Goal: Task Accomplishment & Management: Use online tool/utility

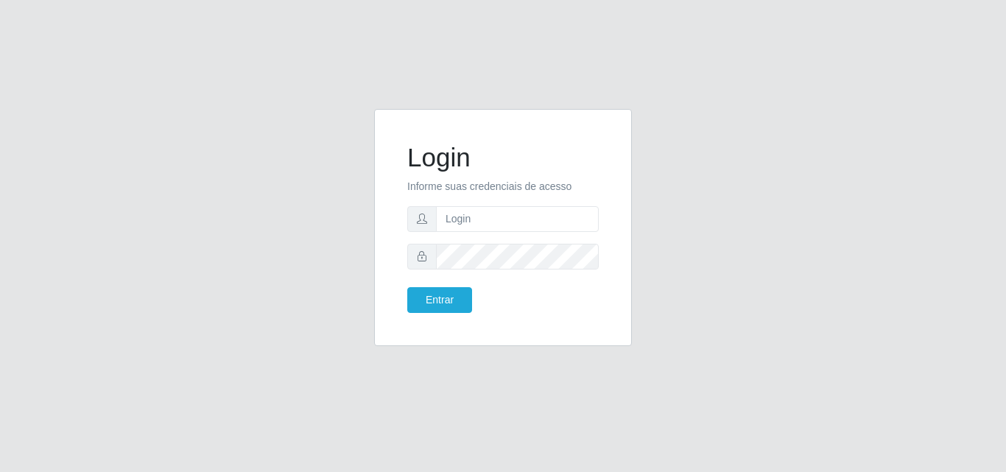
type input "[EMAIL_ADDRESS][DOMAIN_NAME]"
click at [430, 302] on button "Entrar" at bounding box center [439, 300] width 65 height 26
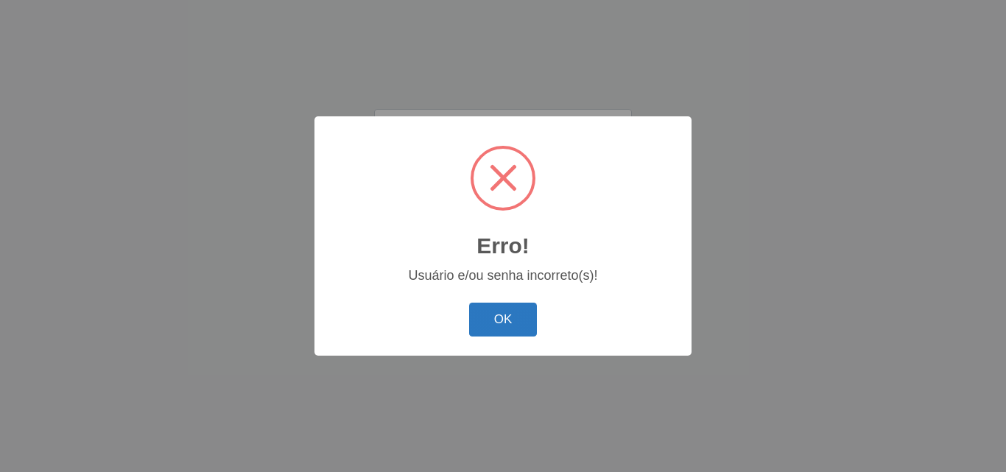
click at [506, 318] on button "OK" at bounding box center [503, 320] width 68 height 35
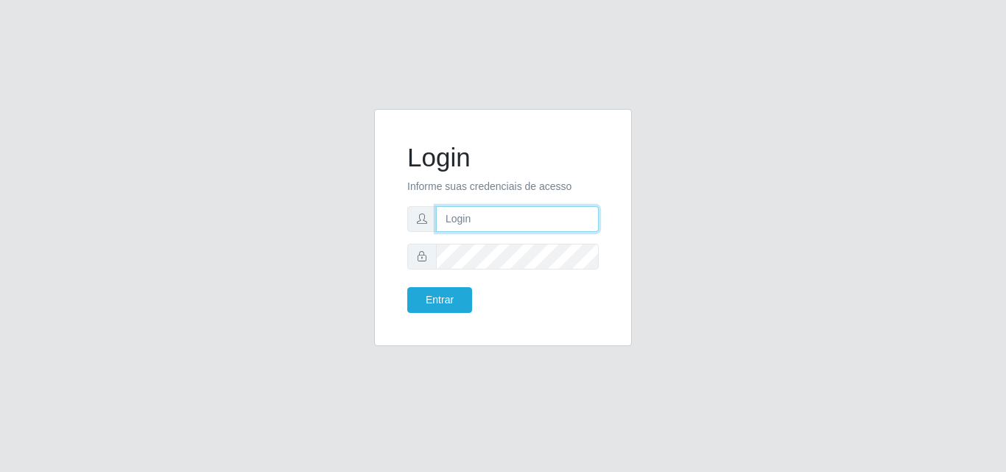
drag, startPoint x: 0, startPoint y: 0, endPoint x: 471, endPoint y: 217, distance: 518.4
click at [471, 217] on input "text" at bounding box center [517, 219] width 163 height 26
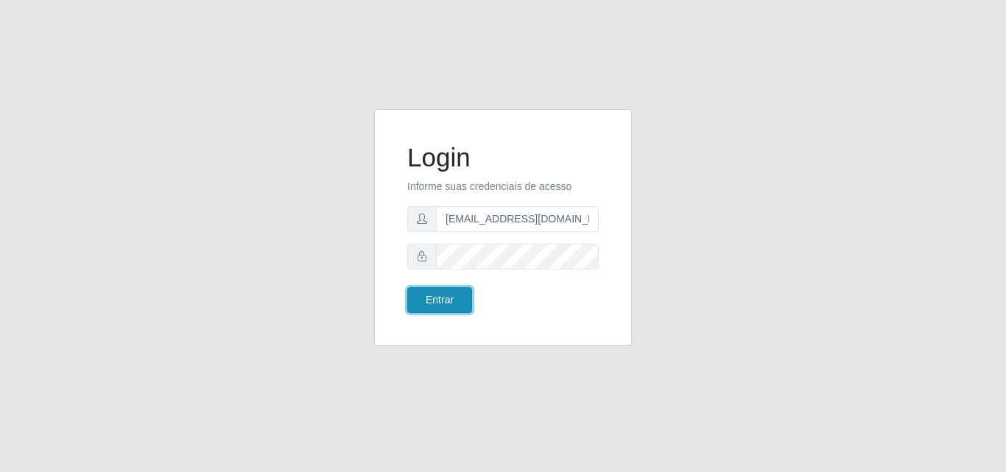
click at [426, 302] on button "Entrar" at bounding box center [439, 300] width 65 height 26
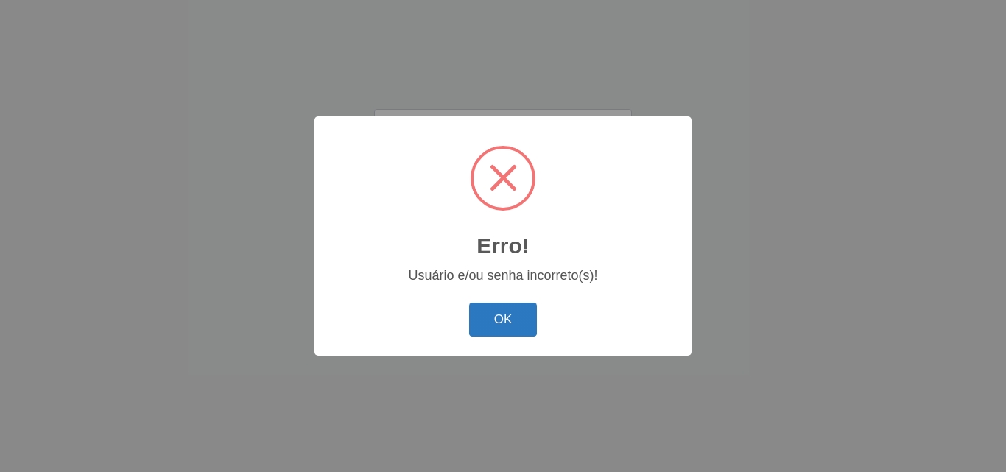
click at [507, 319] on button "OK" at bounding box center [503, 320] width 68 height 35
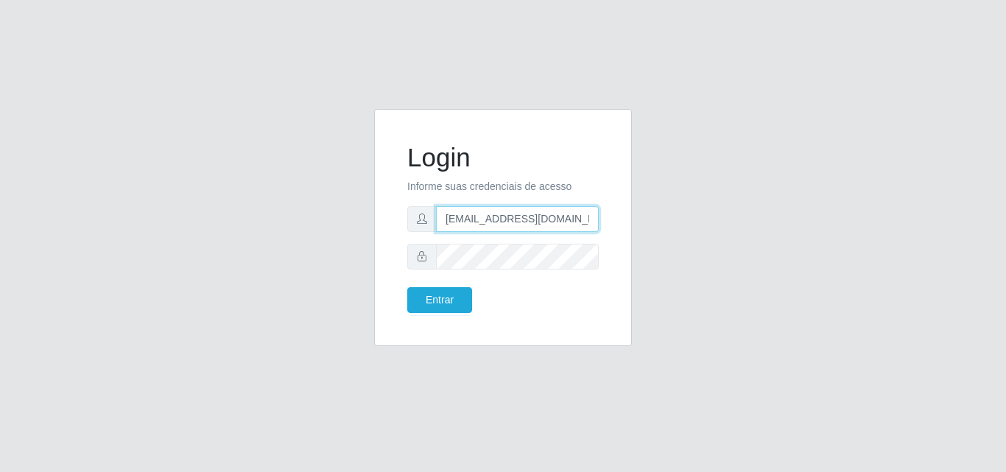
click at [596, 220] on input "[EMAIL_ADDRESS][DOMAIN_NAME]" at bounding box center [517, 219] width 163 height 26
type input "t"
type input "E"
type input "[PERSON_NAME][EMAIL_ADDRESS][DOMAIN_NAME]"
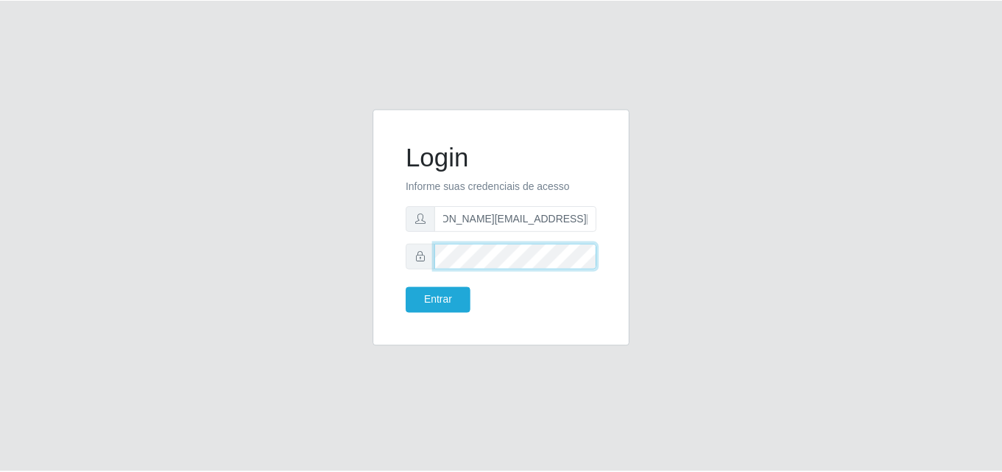
scroll to position [0, 0]
click at [373, 273] on div "Login Informe suas credenciais de acesso edilson.mesquita@hiperqueiroz.com.br E…" at bounding box center [503, 236] width 280 height 255
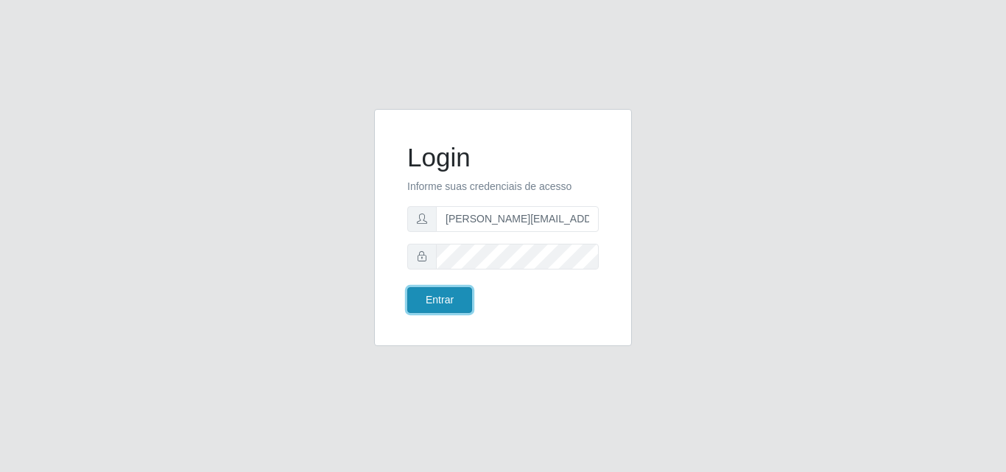
click at [429, 301] on button "Entrar" at bounding box center [439, 300] width 65 height 26
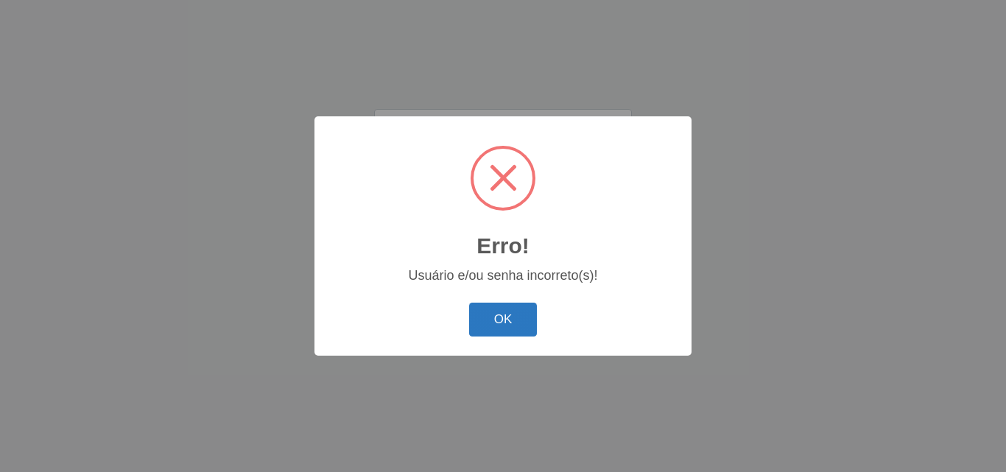
click at [510, 334] on button "OK" at bounding box center [503, 320] width 68 height 35
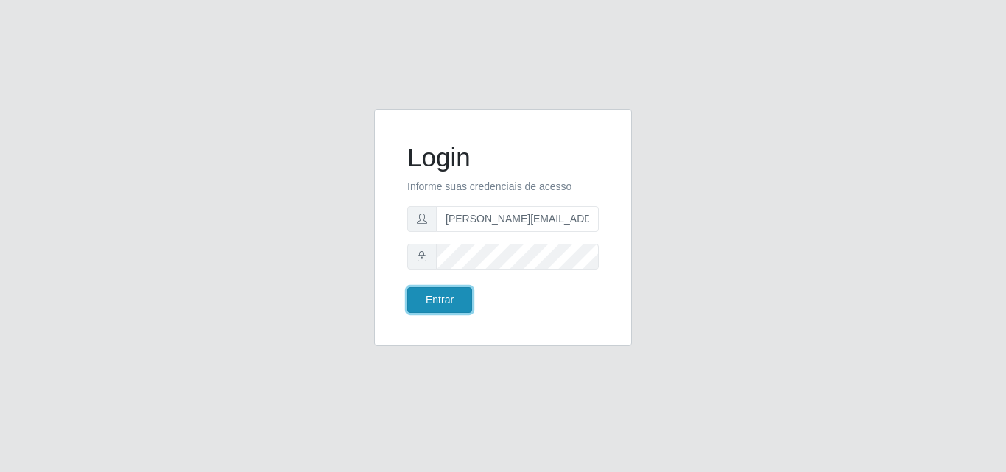
click at [448, 299] on button "Entrar" at bounding box center [439, 300] width 65 height 26
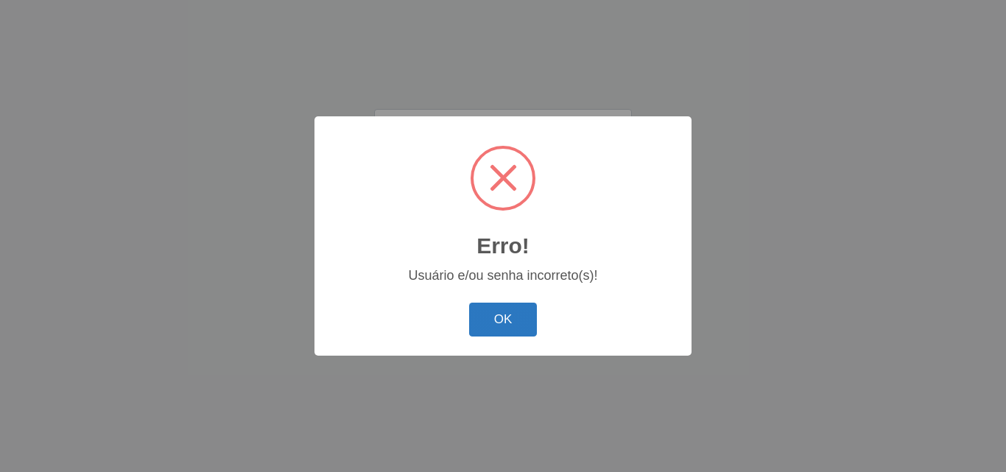
click at [507, 320] on button "OK" at bounding box center [503, 320] width 68 height 35
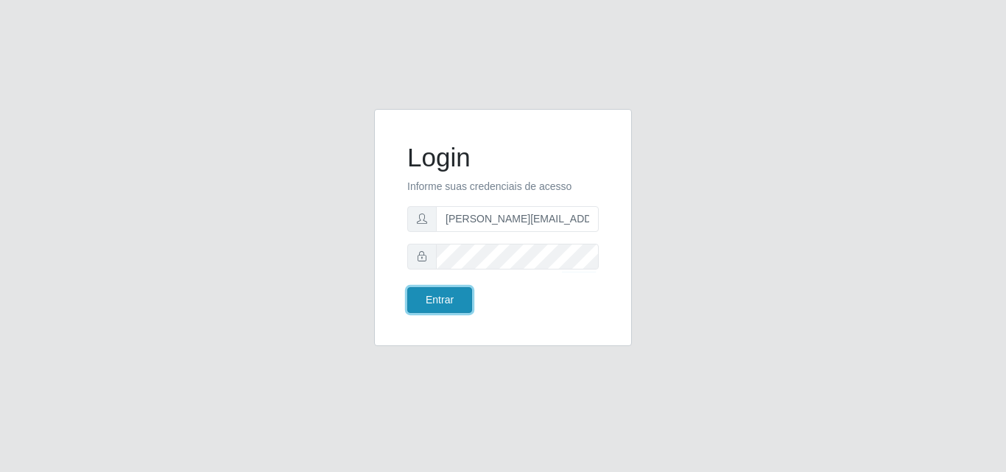
click at [435, 301] on button "Entrar" at bounding box center [439, 300] width 65 height 26
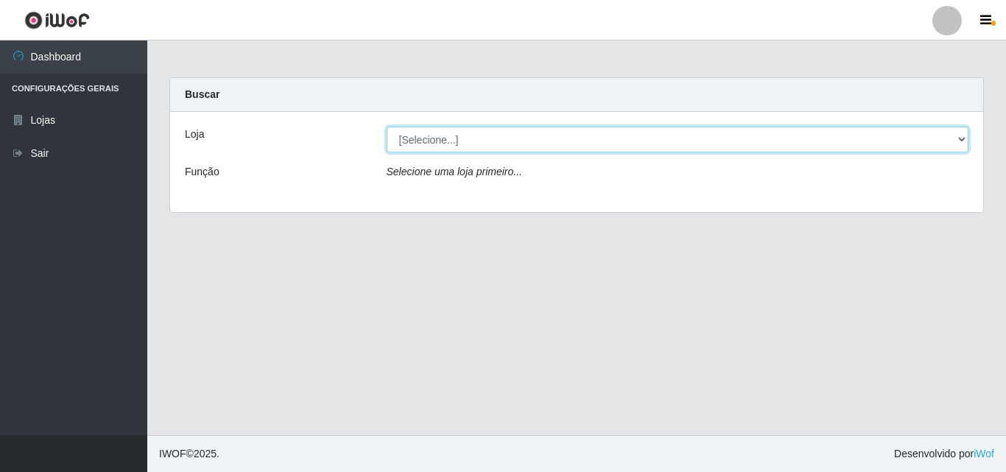
click at [955, 138] on select "[Selecione...] Hiper Queiroz - Boa Vista" at bounding box center [678, 140] width 583 height 26
select select "514"
click at [387, 127] on select "[Selecione...] Hiper Queiroz - Boa Vista" at bounding box center [678, 140] width 583 height 26
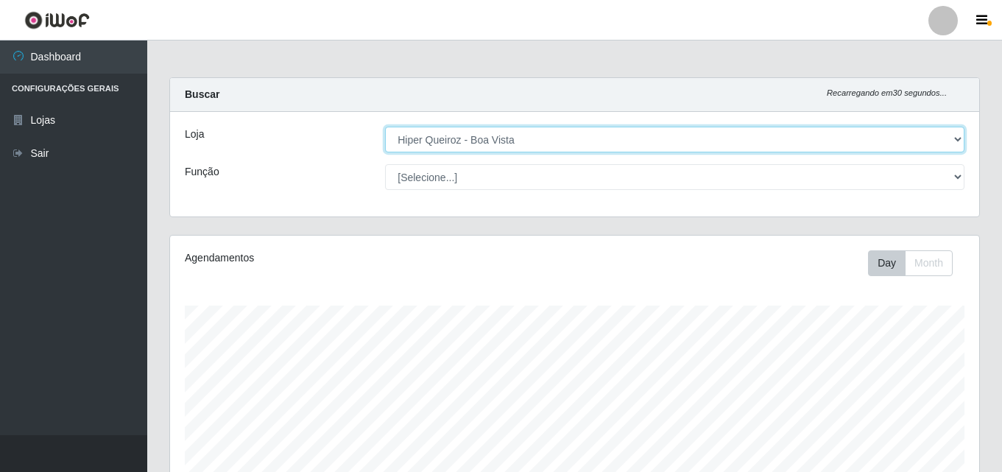
scroll to position [306, 809]
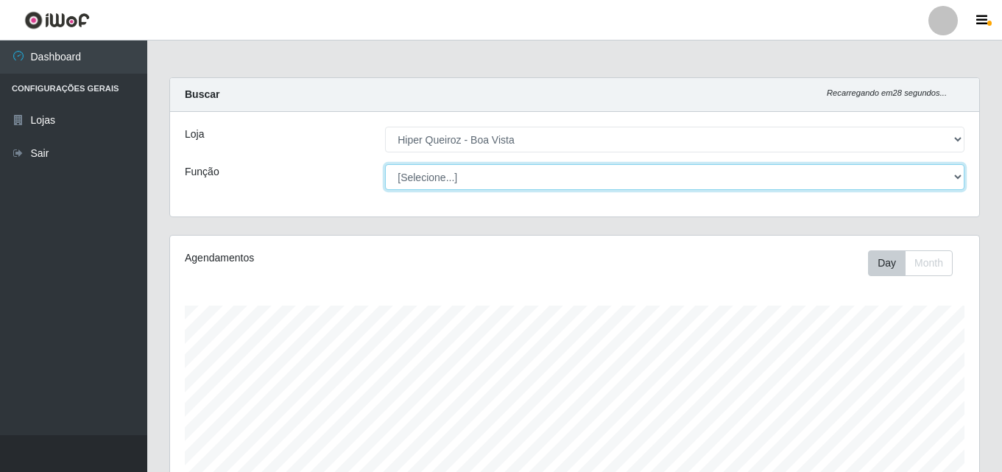
click at [954, 175] on select "[Selecione...] Embalador Embalador + Embalador ++ Operador de Caixa Operador de…" at bounding box center [675, 177] width 580 height 26
click at [385, 164] on select "[Selecione...] Embalador Embalador + Embalador ++ Operador de Caixa Operador de…" at bounding box center [675, 177] width 580 height 26
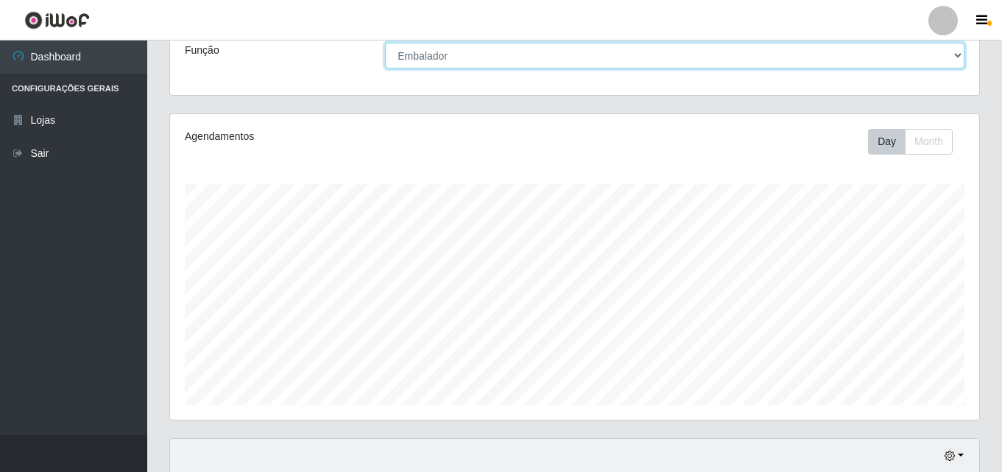
scroll to position [147, 0]
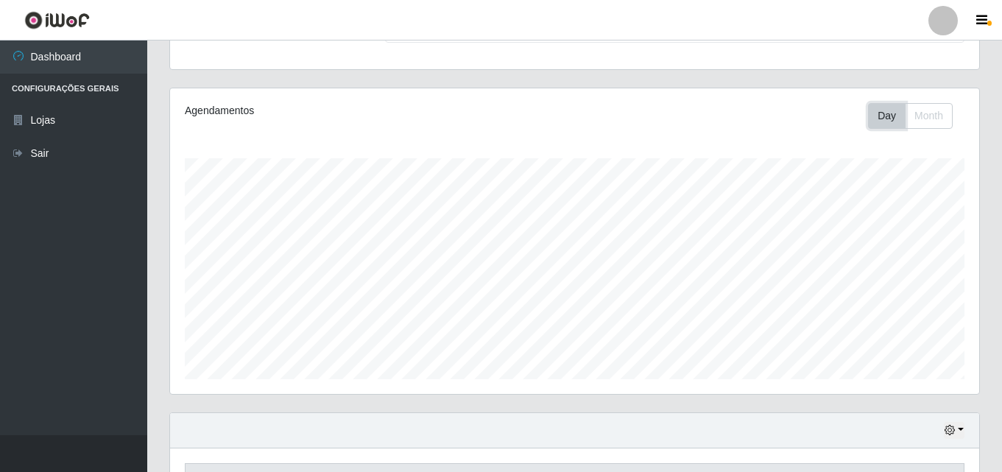
click at [885, 110] on button "Day" at bounding box center [887, 116] width 38 height 26
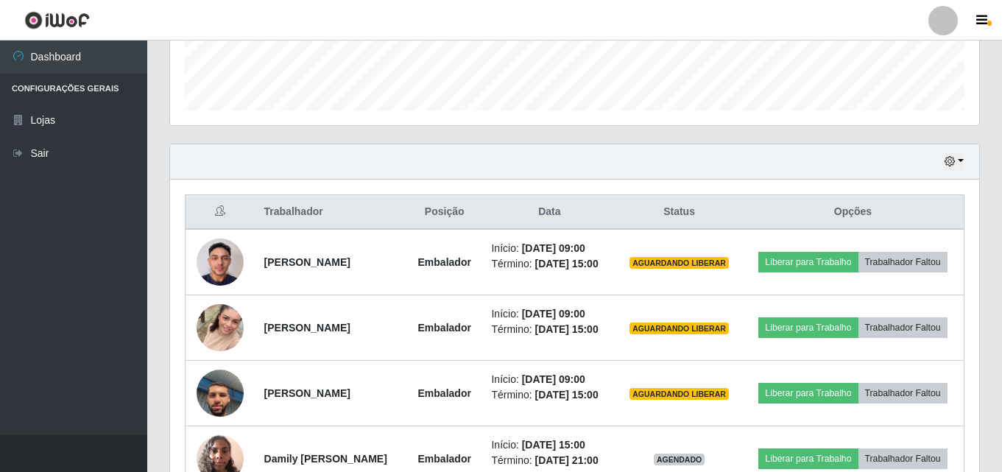
scroll to position [442, 0]
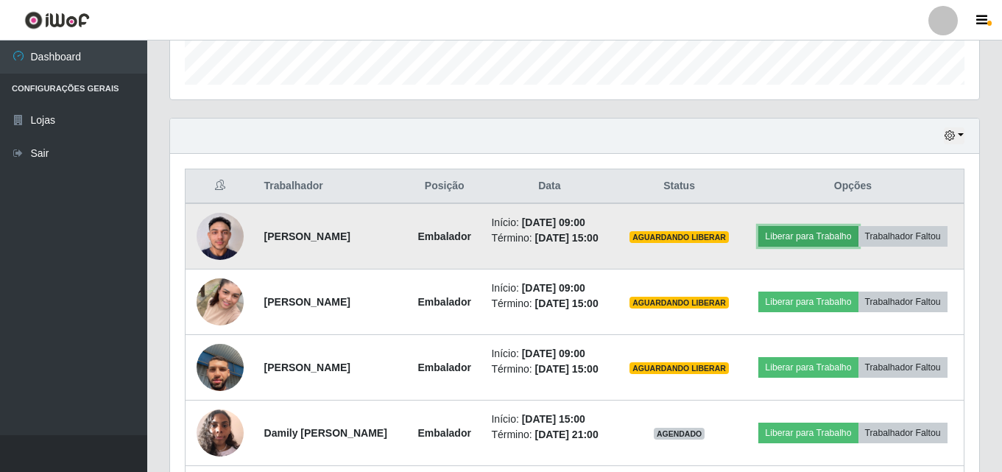
click at [818, 236] on button "Liberar para Trabalho" at bounding box center [808, 236] width 99 height 21
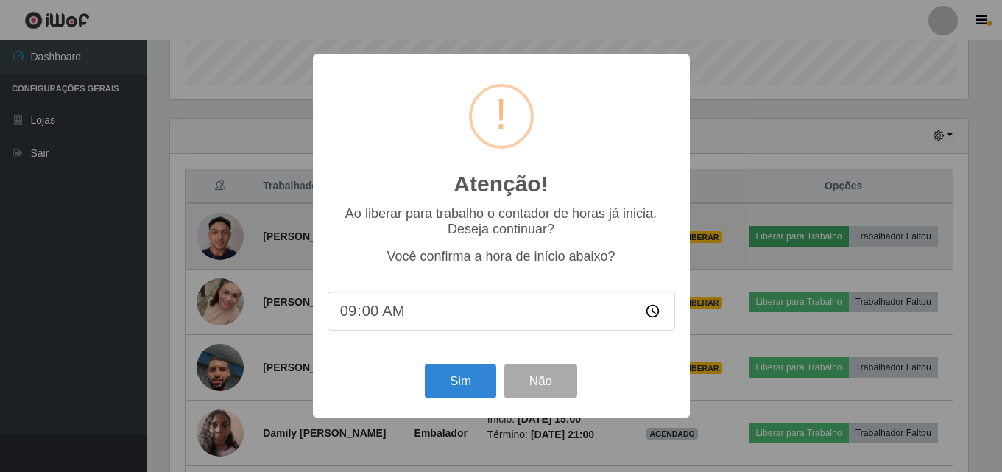
scroll to position [306, 802]
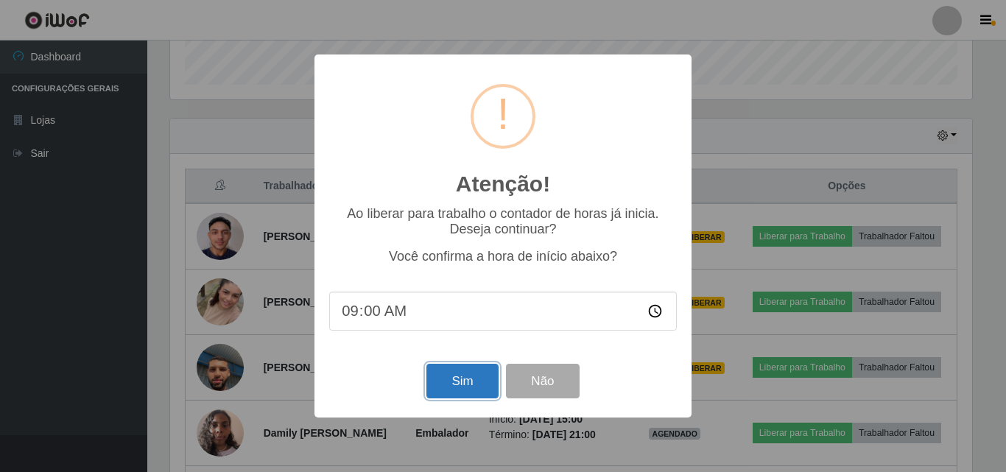
click at [454, 384] on button "Sim" at bounding box center [461, 381] width 71 height 35
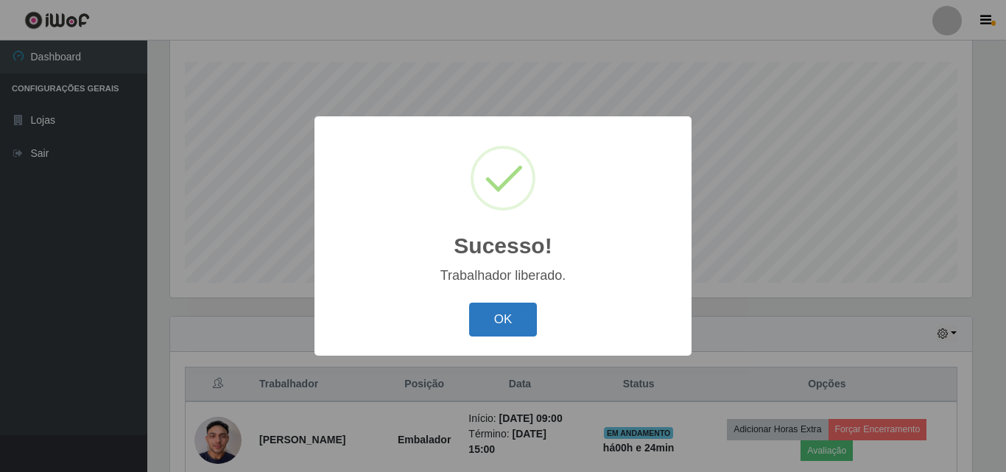
click at [502, 318] on button "OK" at bounding box center [503, 320] width 68 height 35
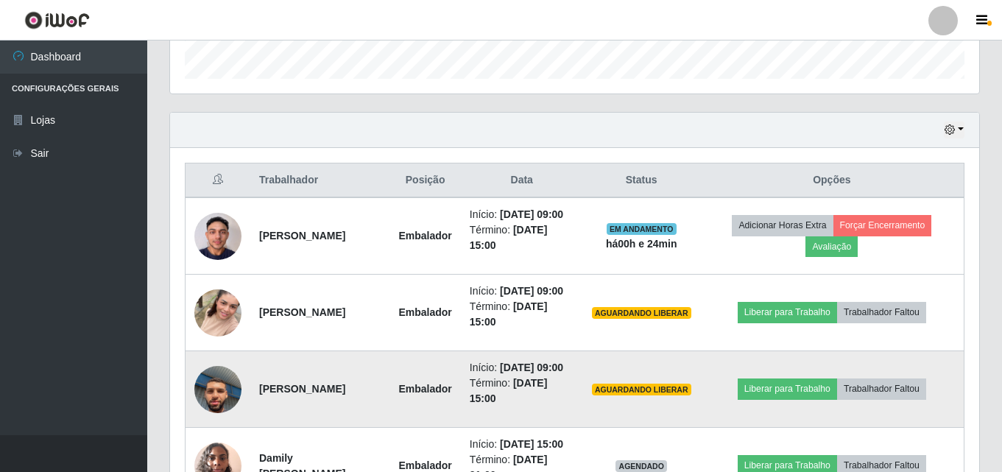
scroll to position [538, 0]
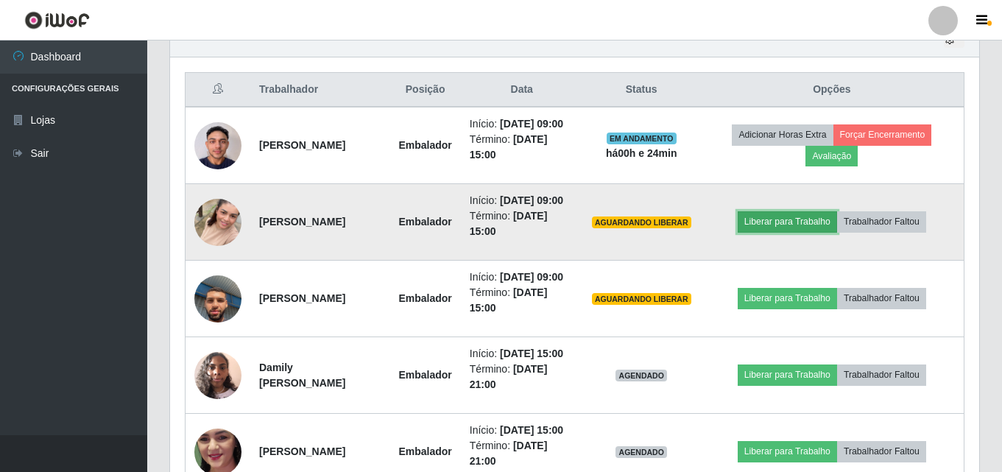
click at [793, 232] on button "Liberar para Trabalho" at bounding box center [787, 221] width 99 height 21
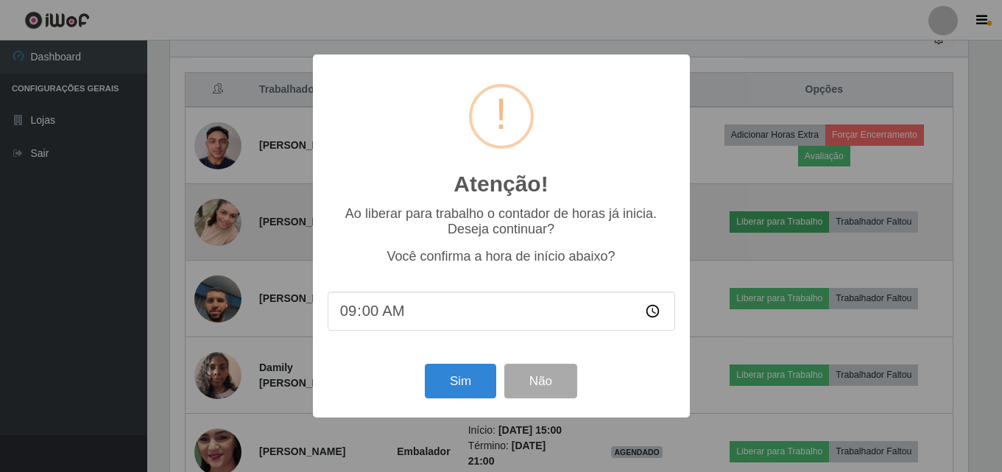
scroll to position [306, 802]
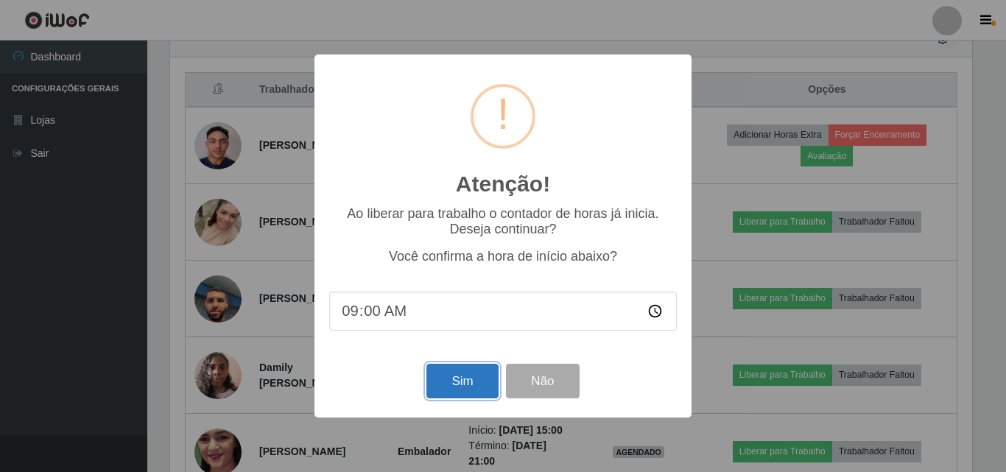
click at [462, 391] on button "Sim" at bounding box center [461, 381] width 71 height 35
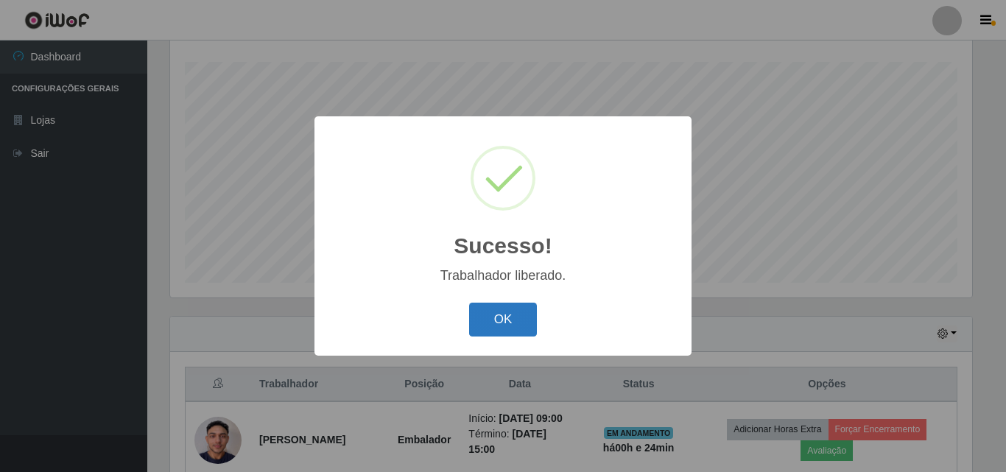
click at [506, 306] on button "OK" at bounding box center [503, 320] width 68 height 35
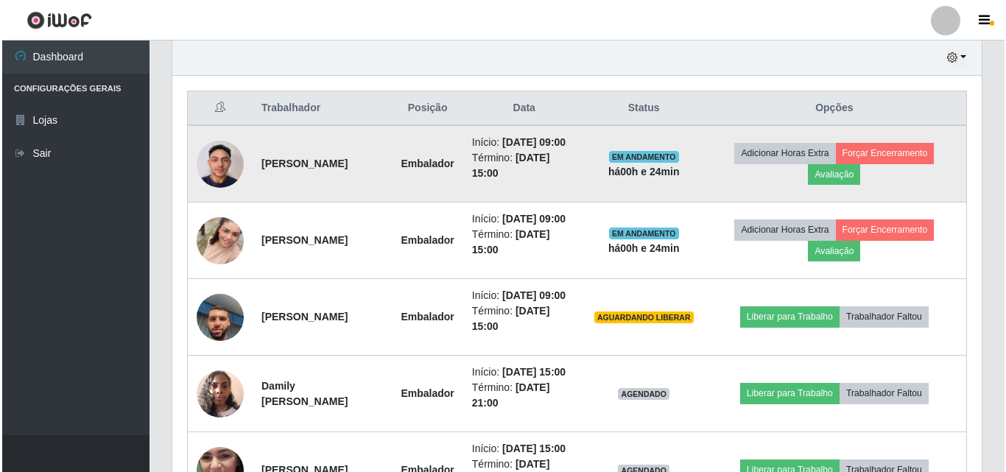
scroll to position [612, 0]
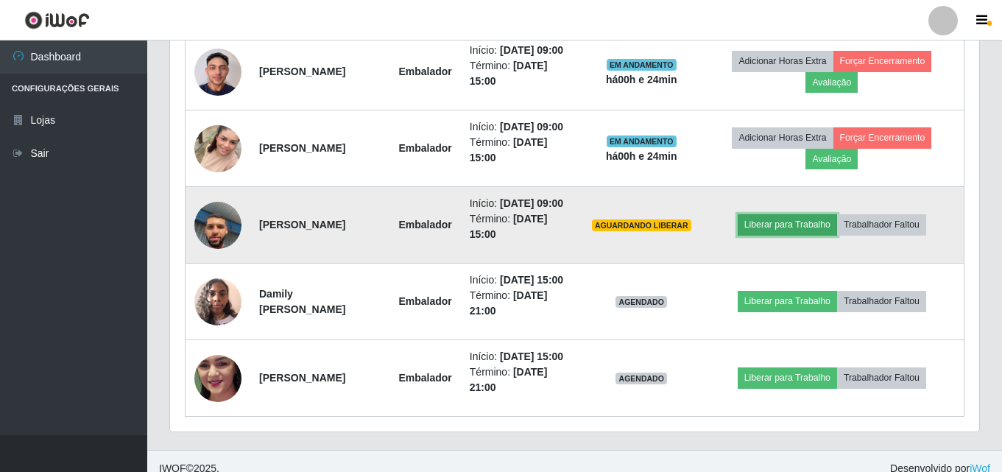
click at [807, 235] on button "Liberar para Trabalho" at bounding box center [787, 224] width 99 height 21
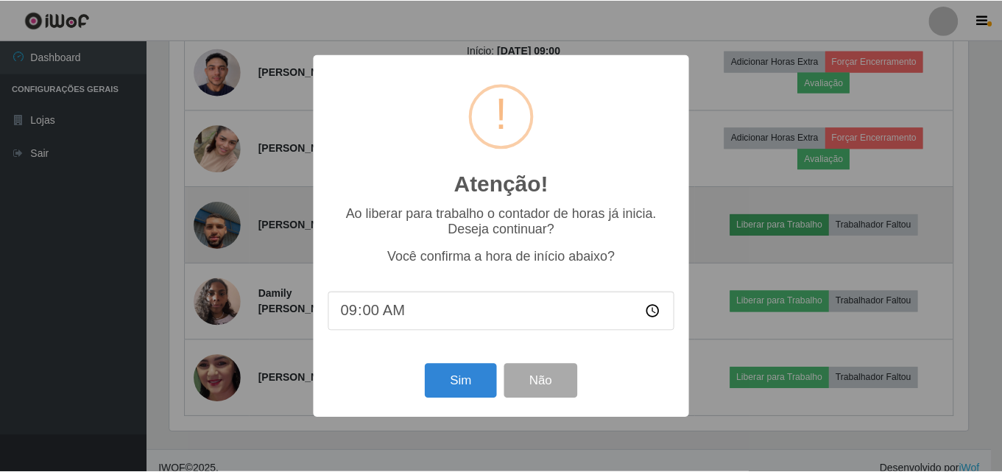
scroll to position [306, 802]
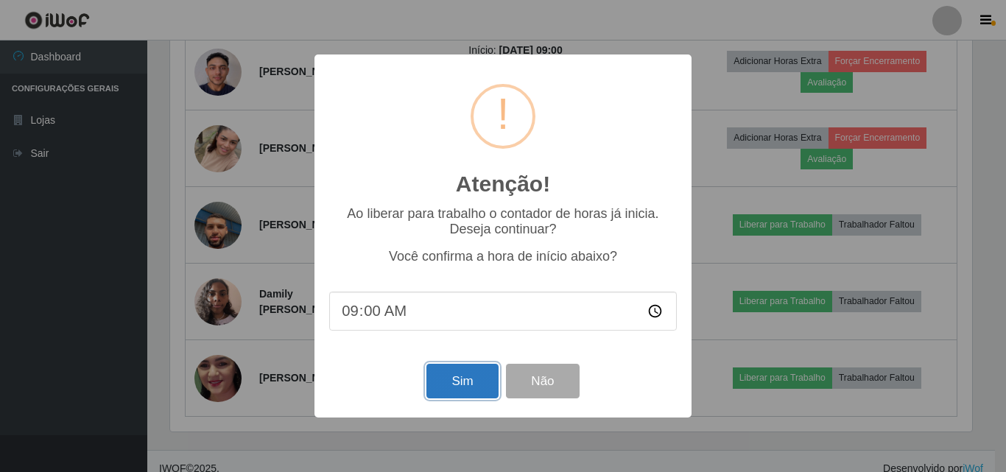
click at [462, 382] on button "Sim" at bounding box center [461, 381] width 71 height 35
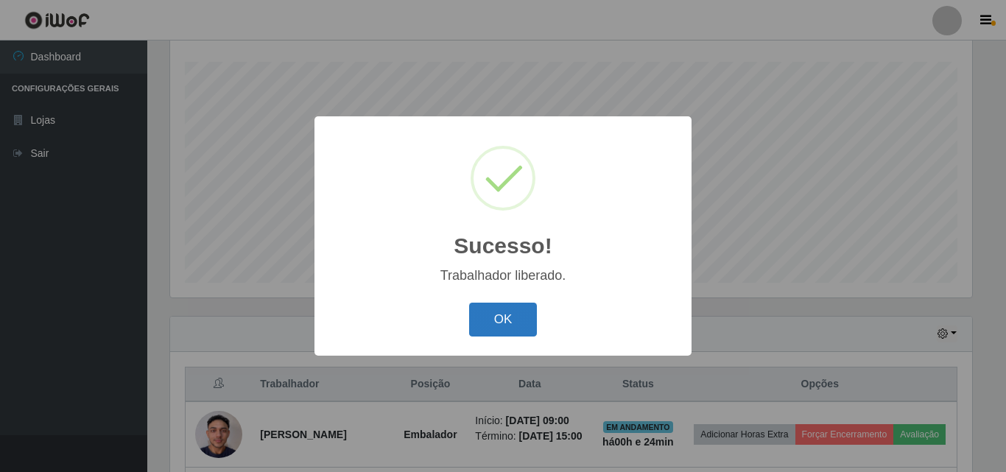
click at [499, 334] on button "OK" at bounding box center [503, 320] width 68 height 35
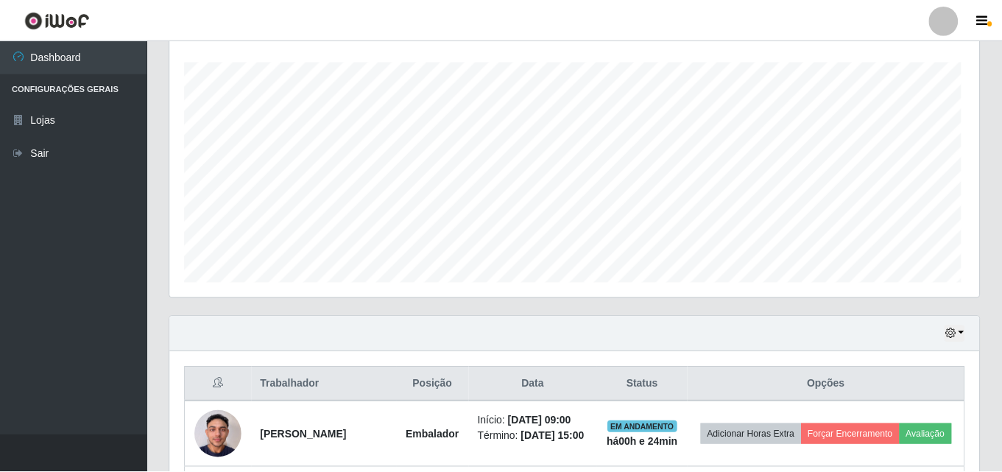
scroll to position [0, 0]
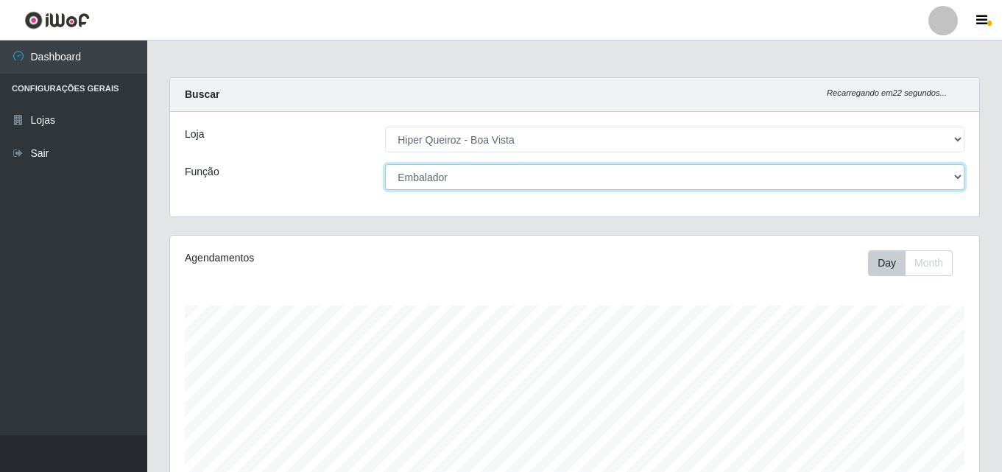
click at [954, 177] on select "[Selecione...] Embalador Embalador + Embalador ++ Operador de Caixa Operador de…" at bounding box center [675, 177] width 580 height 26
click at [385, 164] on select "[Selecione...] Embalador Embalador + Embalador ++ Operador de Caixa Operador de…" at bounding box center [675, 177] width 580 height 26
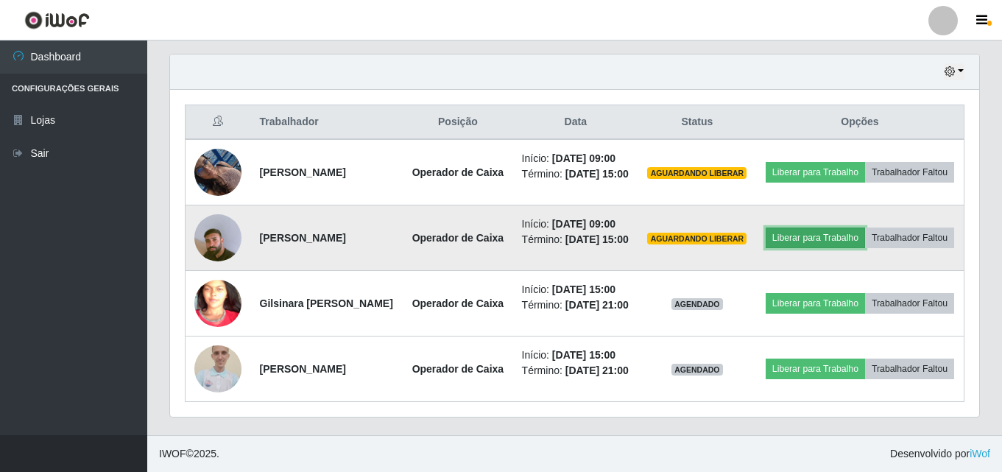
click at [850, 248] on button "Liberar para Trabalho" at bounding box center [815, 238] width 99 height 21
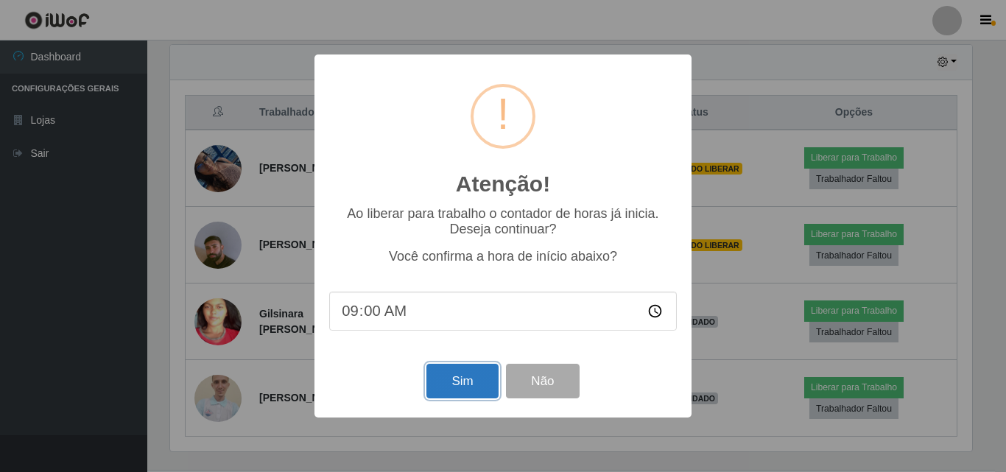
click at [469, 383] on button "Sim" at bounding box center [461, 381] width 71 height 35
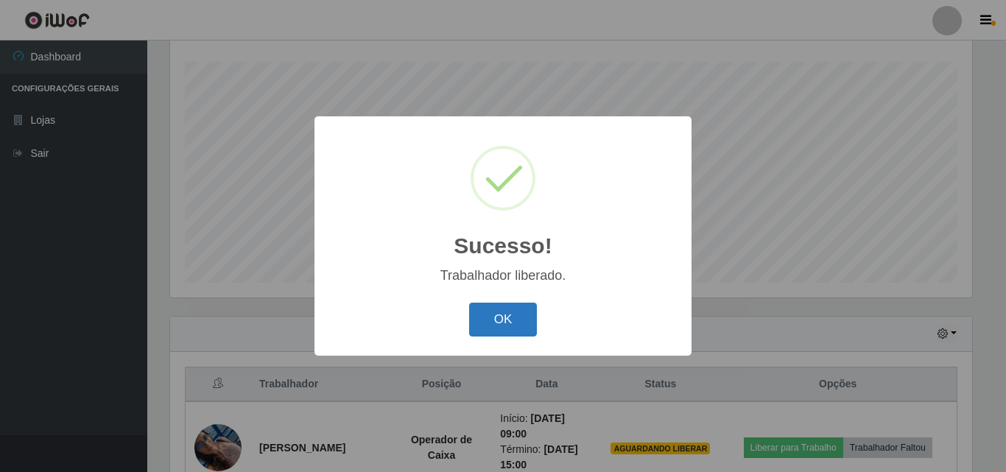
click at [506, 326] on button "OK" at bounding box center [503, 320] width 68 height 35
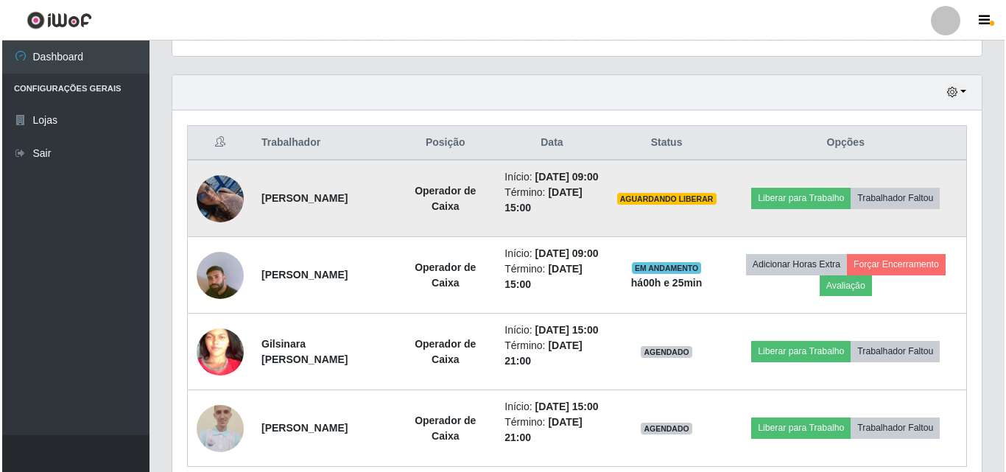
scroll to position [465, 0]
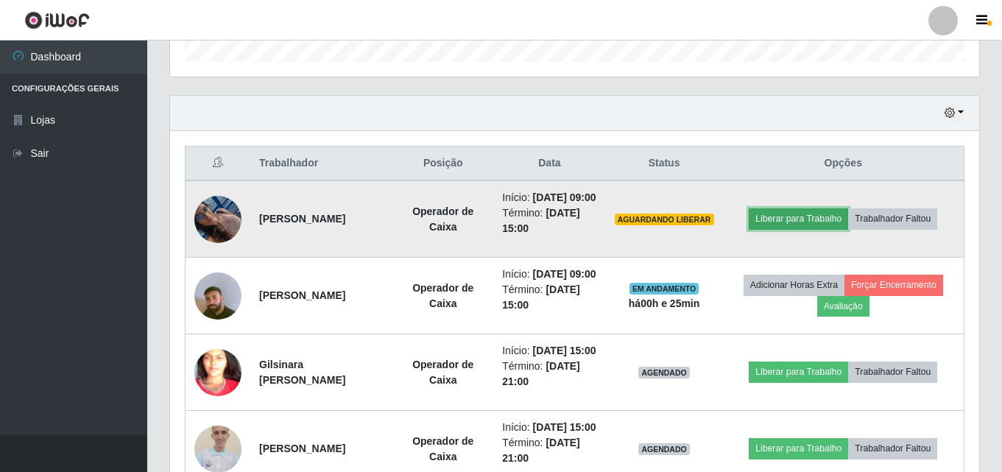
click at [804, 224] on button "Liberar para Trabalho" at bounding box center [798, 218] width 99 height 21
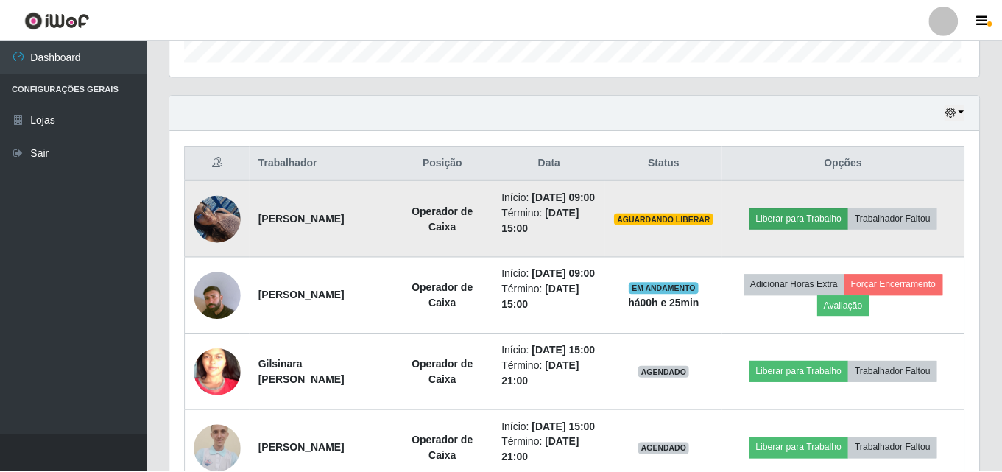
scroll to position [306, 802]
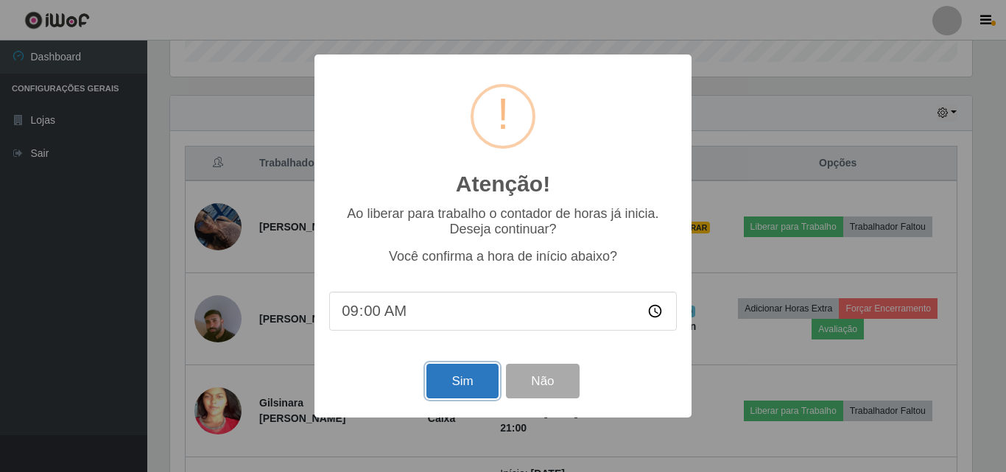
click at [465, 380] on button "Sim" at bounding box center [461, 381] width 71 height 35
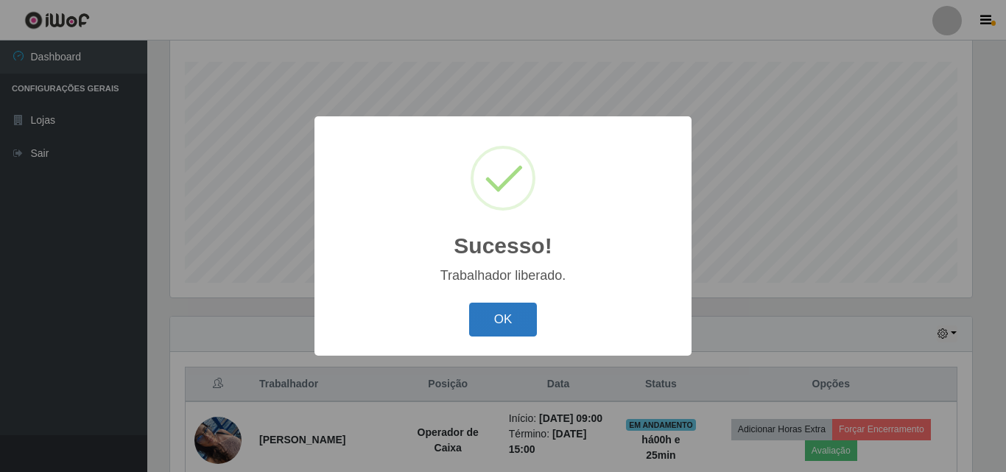
click at [510, 320] on button "OK" at bounding box center [503, 320] width 68 height 35
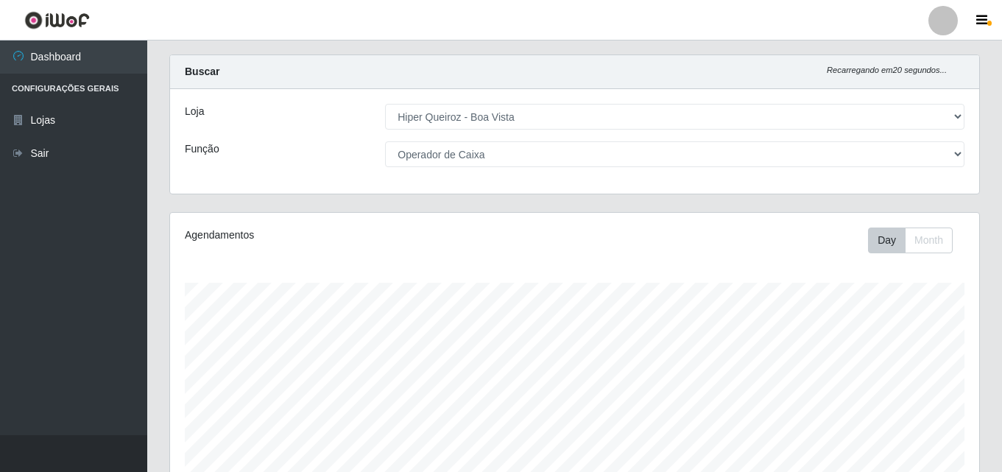
scroll to position [0, 0]
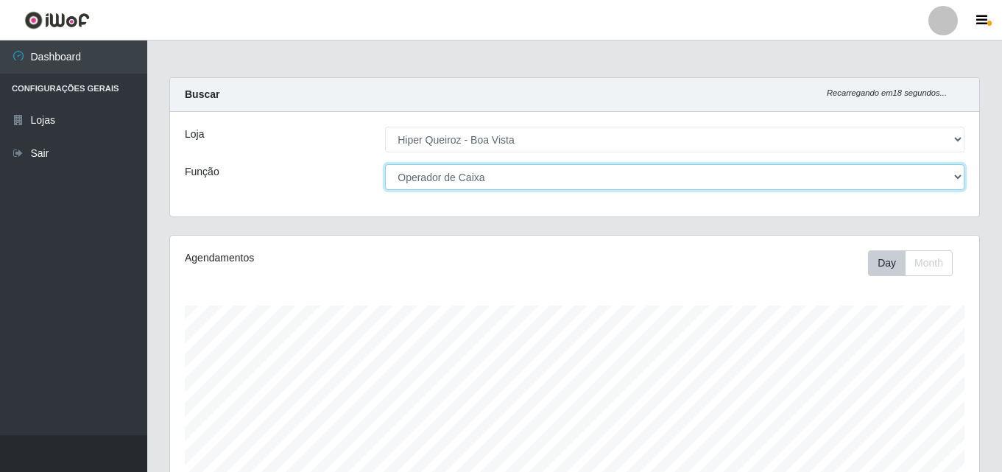
click at [957, 175] on select "[Selecione...] Embalador Embalador + Embalador ++ Operador de Caixa Operador de…" at bounding box center [675, 177] width 580 height 26
select select "1"
click at [385, 164] on select "[Selecione...] Embalador Embalador + Embalador ++ Operador de Caixa Operador de…" at bounding box center [675, 177] width 580 height 26
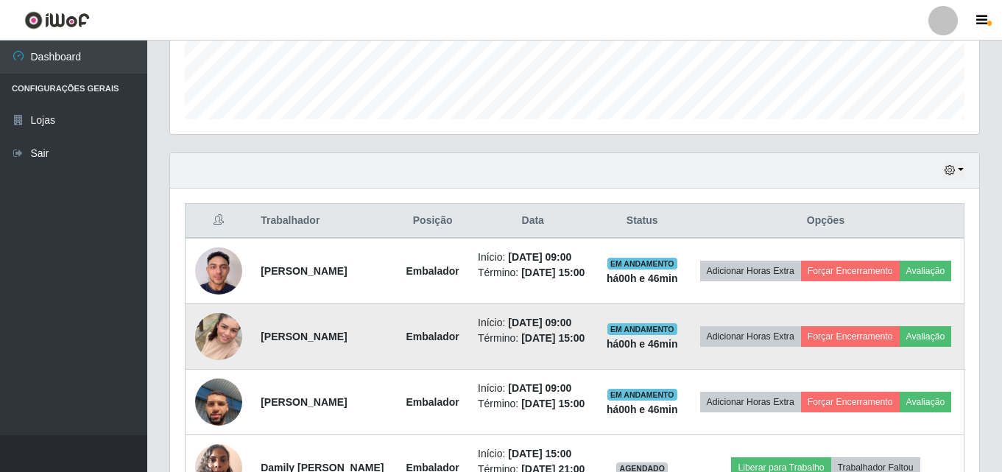
scroll to position [406, 0]
